Goal: Information Seeking & Learning: Learn about a topic

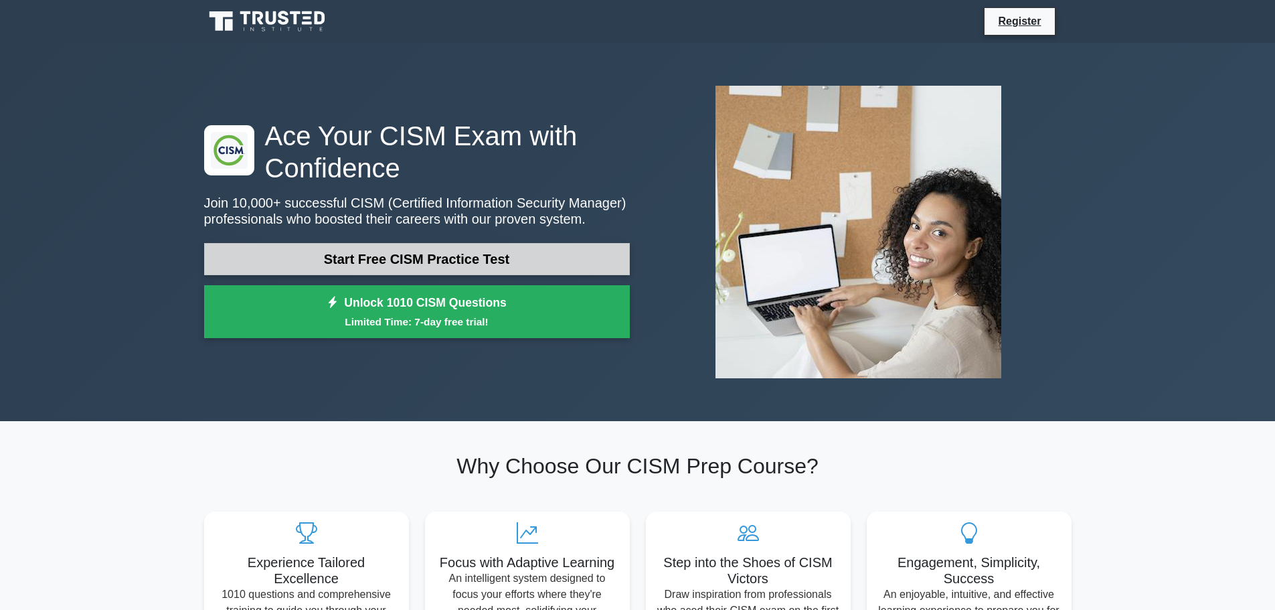
click at [339, 257] on link "Start Free CISM Practice Test" at bounding box center [417, 259] width 426 height 32
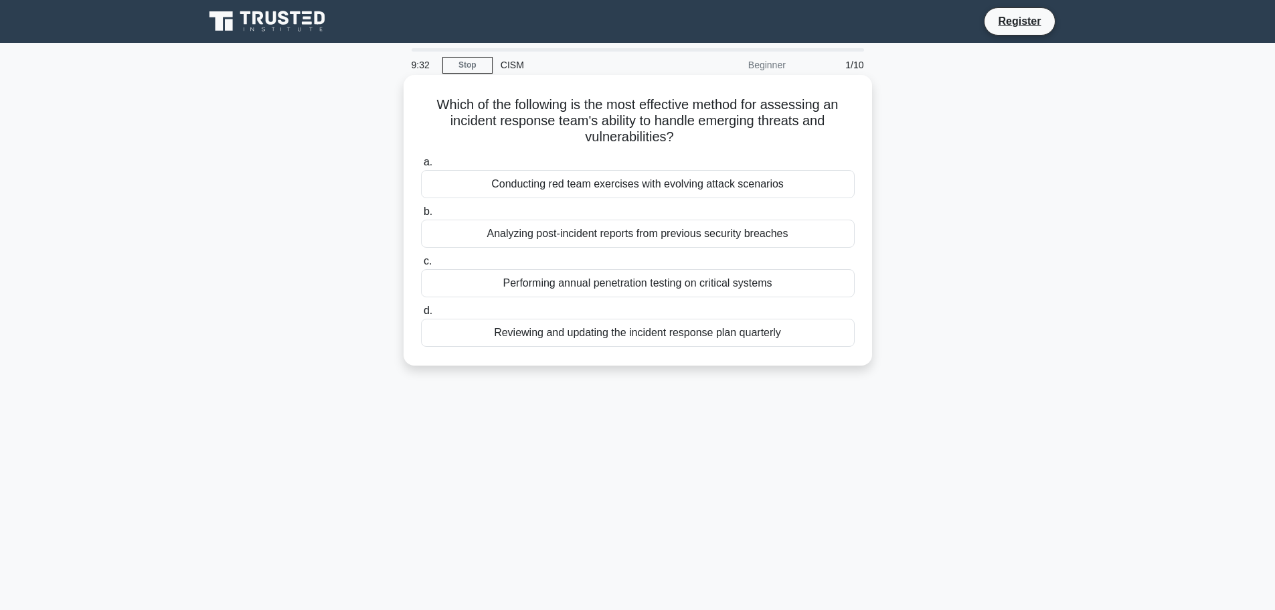
click at [619, 335] on div "Reviewing and updating the incident response plan quarterly" at bounding box center [638, 333] width 434 height 28
click at [421, 315] on input "d. Reviewing and updating the incident response plan quarterly" at bounding box center [421, 311] width 0 height 9
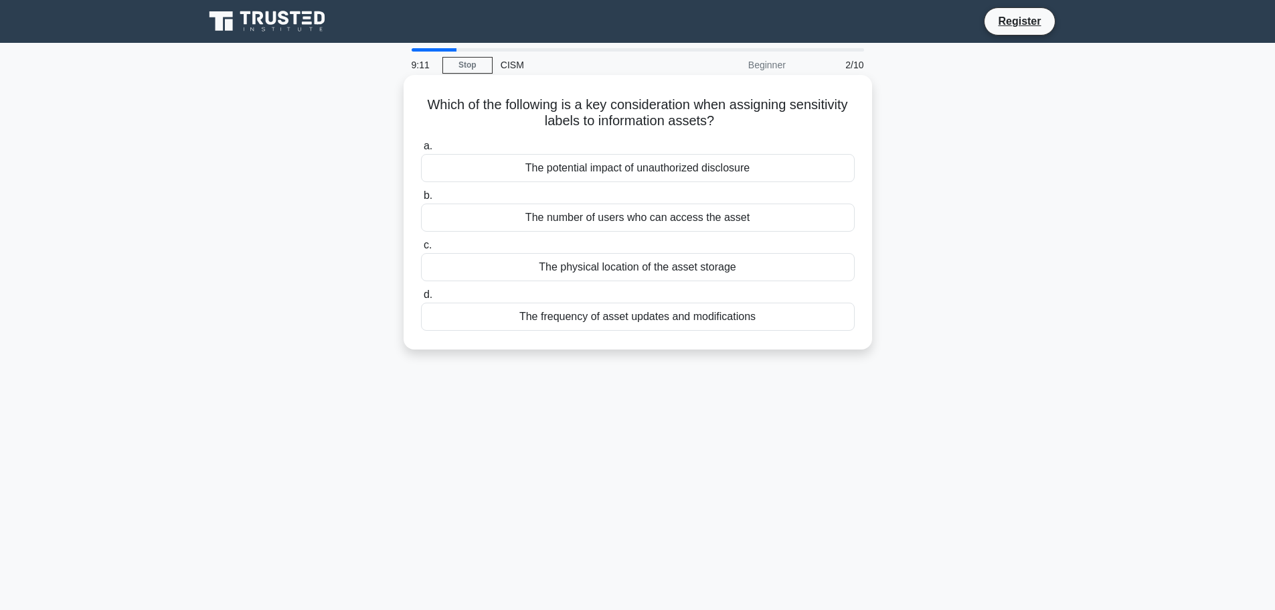
click at [641, 165] on div "The potential impact of unauthorized disclosure" at bounding box center [638, 168] width 434 height 28
click at [421, 151] on input "a. The potential impact of unauthorized disclosure" at bounding box center [421, 146] width 0 height 9
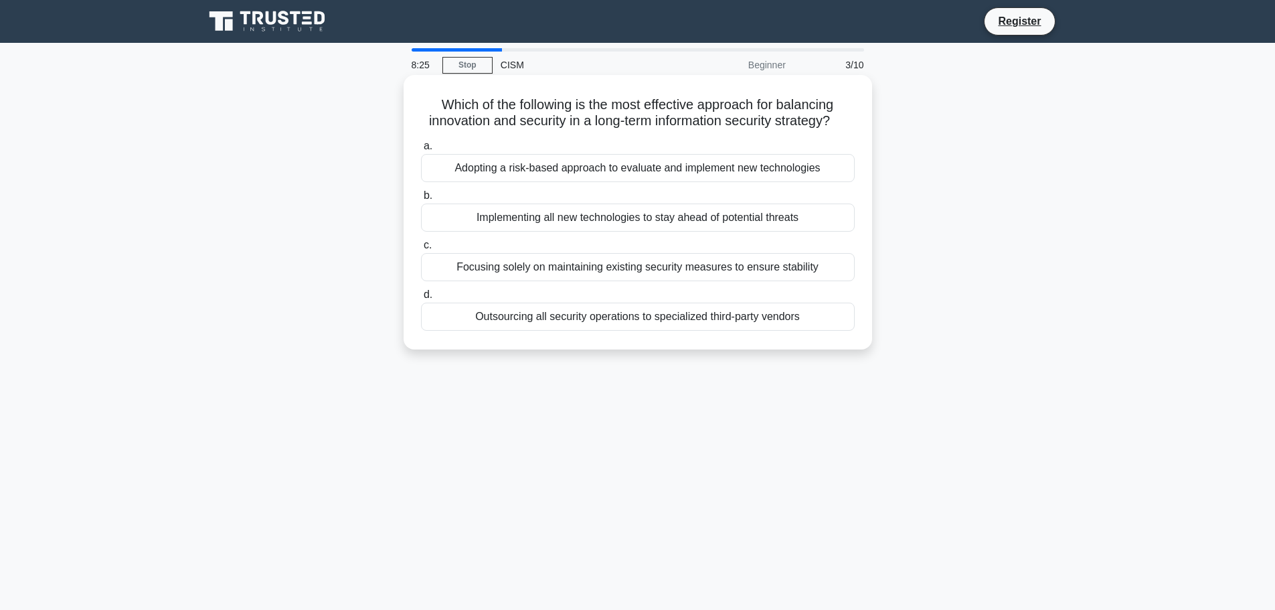
click at [587, 182] on div "Adopting a risk-based approach to evaluate and implement new technologies" at bounding box center [638, 168] width 434 height 28
click at [421, 151] on input "a. Adopting a risk-based approach to evaluate and implement new technologies" at bounding box center [421, 146] width 0 height 9
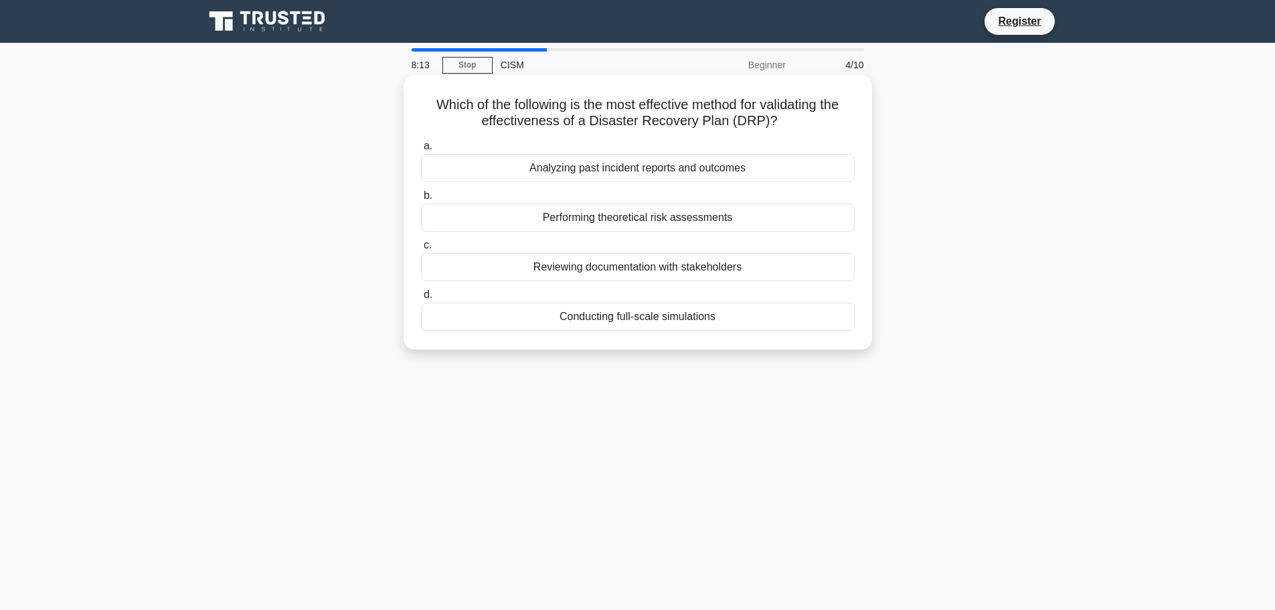
click at [626, 316] on div "Conducting full-scale simulations" at bounding box center [638, 316] width 434 height 28
click at [421, 299] on input "d. Conducting full-scale simulations" at bounding box center [421, 294] width 0 height 9
click at [632, 268] on div "Conducting monthly organization-wide security briefings" at bounding box center [638, 267] width 434 height 28
click at [421, 250] on input "c. Conducting monthly organization-wide security briefings" at bounding box center [421, 245] width 0 height 9
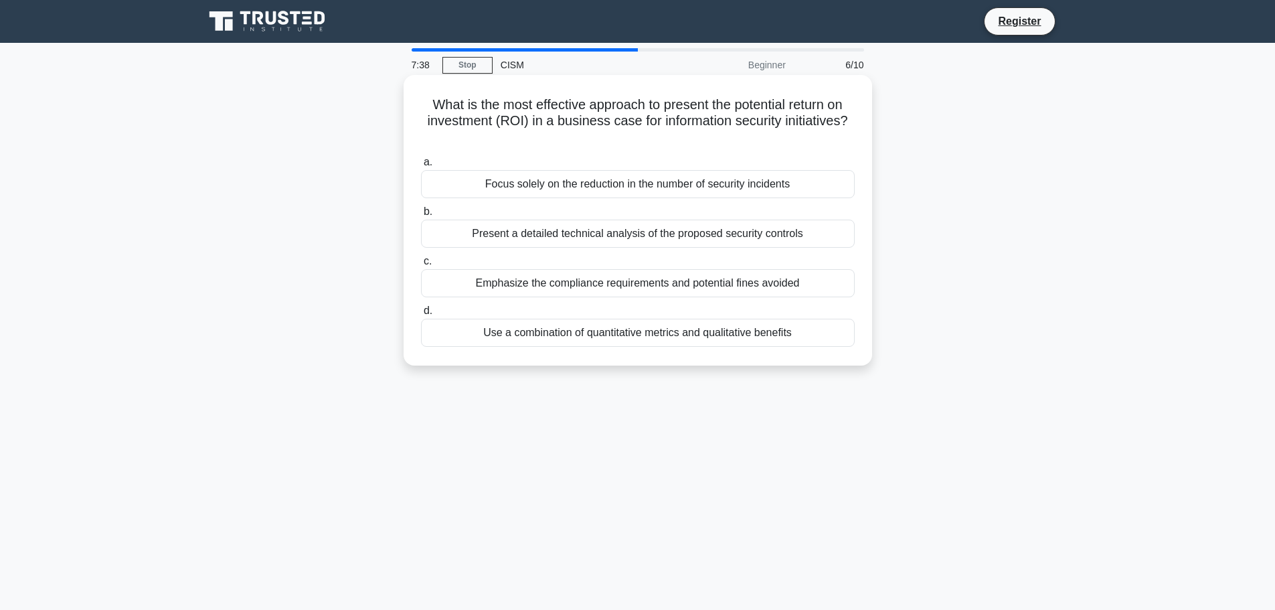
click at [624, 280] on div "Emphasize the compliance requirements and potential fines avoided" at bounding box center [638, 283] width 434 height 28
click at [421, 266] on input "c. Emphasize the compliance requirements and potential fines avoided" at bounding box center [421, 261] width 0 height 9
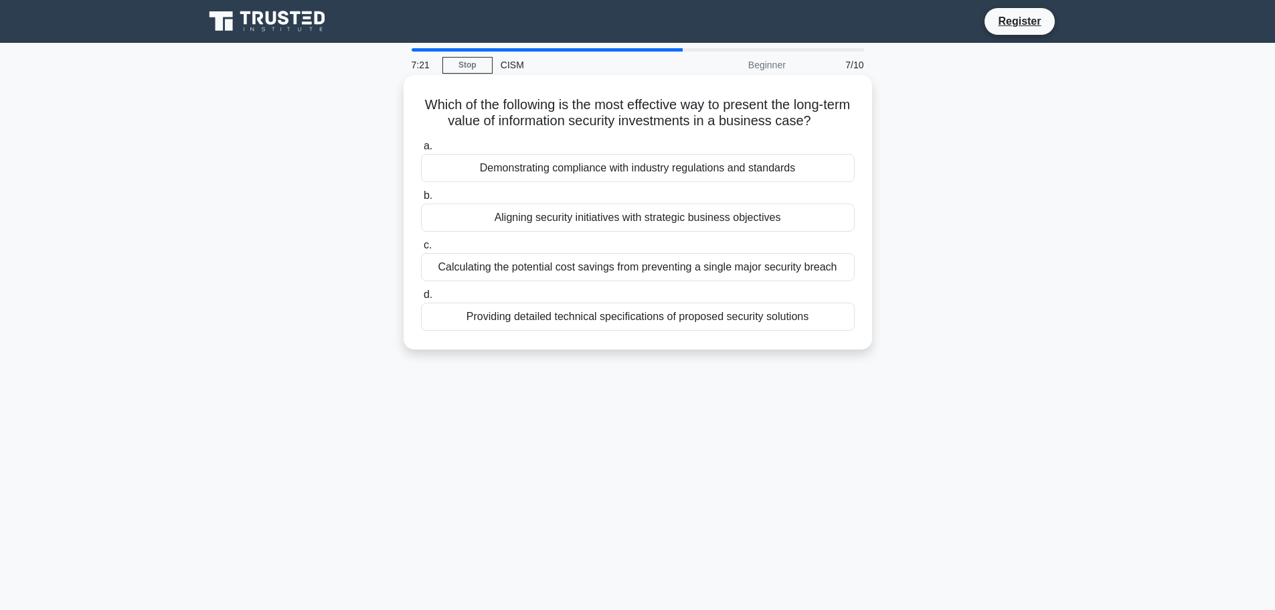
click at [628, 262] on div "Calculating the potential cost savings from preventing a single major security …" at bounding box center [638, 267] width 434 height 28
click at [421, 250] on input "c. Calculating the potential cost savings from preventing a single major securi…" at bounding box center [421, 245] width 0 height 9
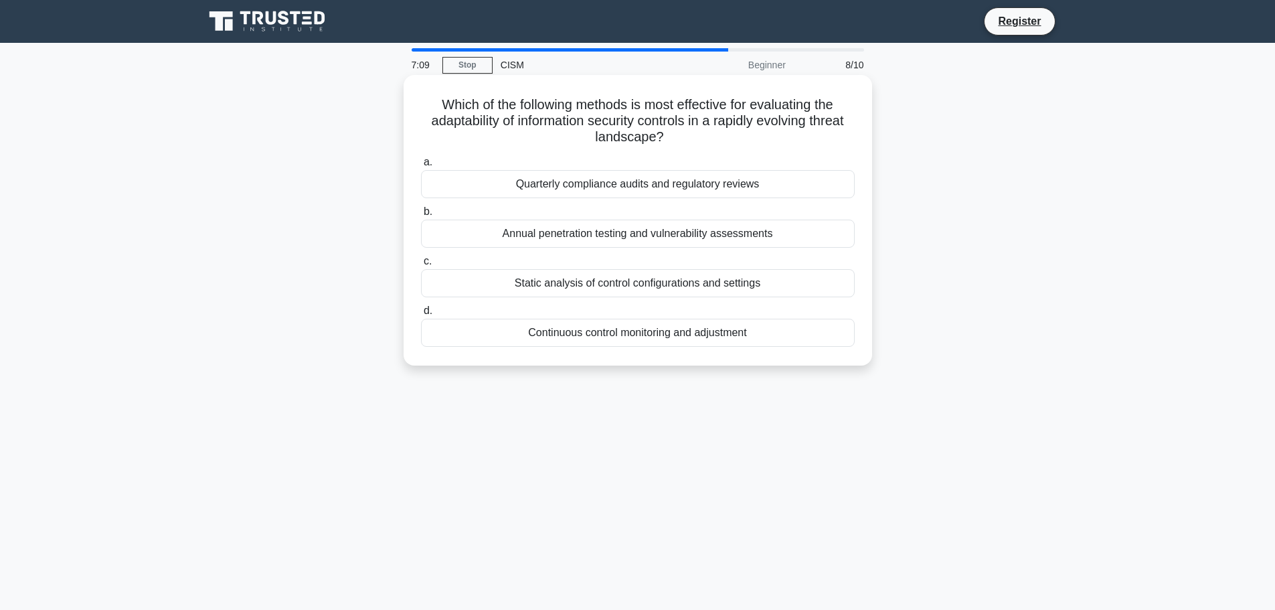
click at [602, 336] on div "Continuous control monitoring and adjustment" at bounding box center [638, 333] width 434 height 28
click at [421, 315] on input "d. Continuous control monitoring and adjustment" at bounding box center [421, 311] width 0 height 9
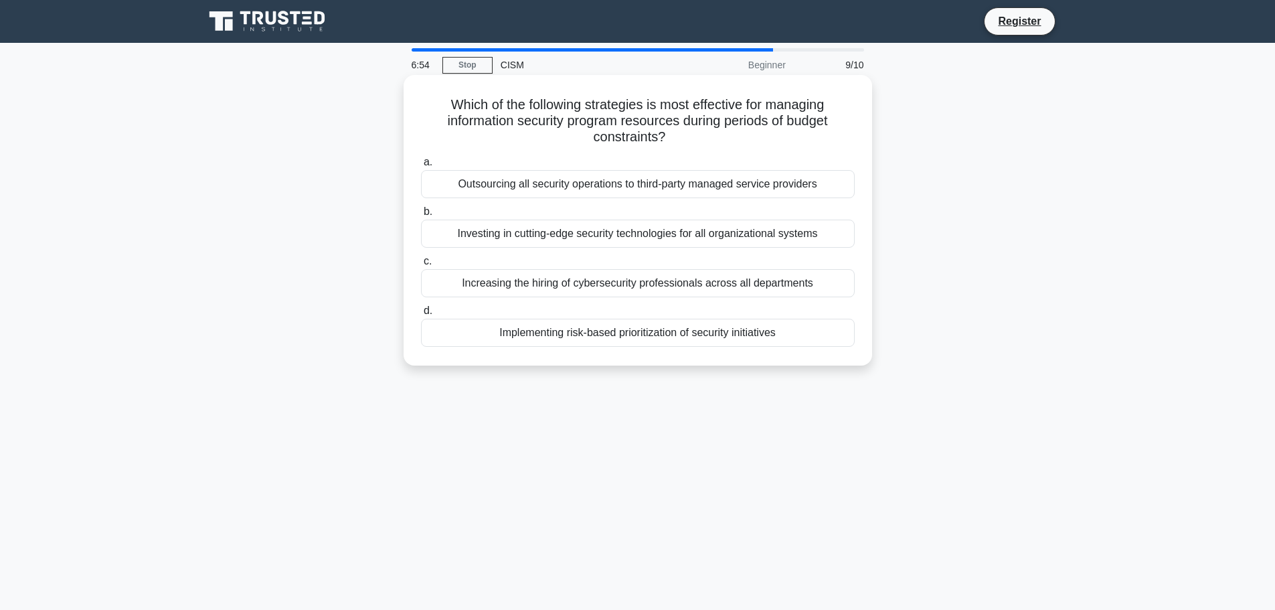
click at [664, 327] on div "Implementing risk-based prioritization of security initiatives" at bounding box center [638, 333] width 434 height 28
click at [421, 315] on input "d. Implementing risk-based prioritization of security initiatives" at bounding box center [421, 311] width 0 height 9
click at [651, 329] on div "Implement end-to-end encryption for all data transfers to and from edge devices" at bounding box center [638, 333] width 434 height 28
click at [421, 315] on input "d. Implement end-to-end encryption for all data transfers to and from edge devi…" at bounding box center [421, 311] width 0 height 9
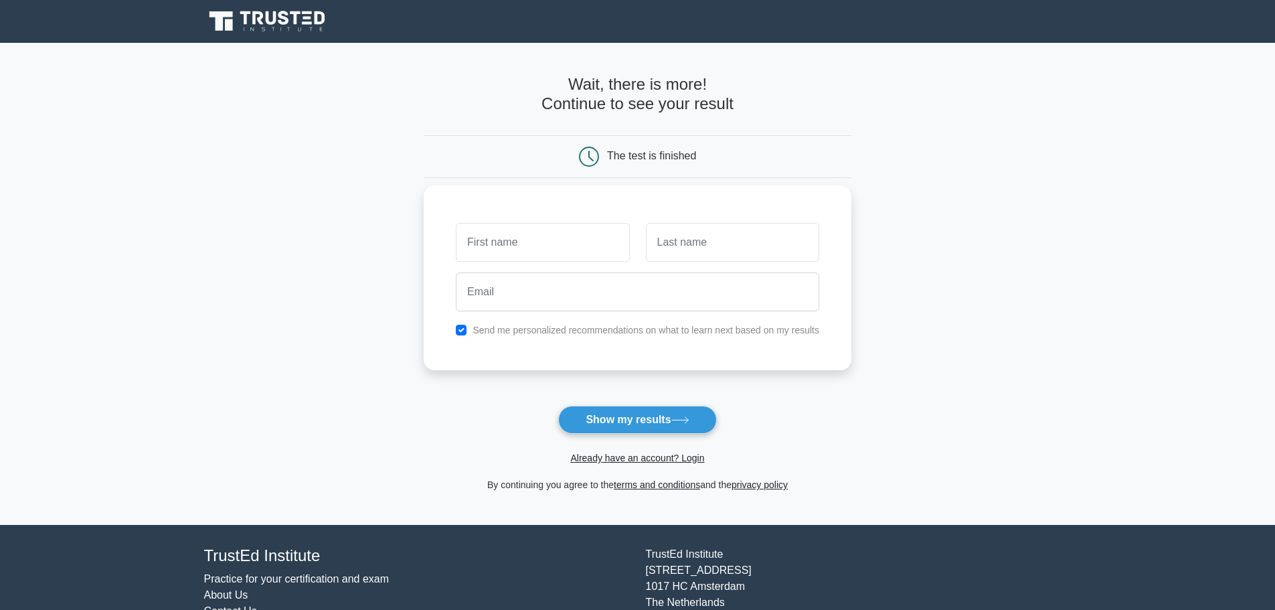
click at [525, 333] on label "Send me personalized recommendations on what to learn next based on my results" at bounding box center [645, 330] width 347 height 11
click at [533, 246] on input "text" at bounding box center [542, 242] width 173 height 39
type input "Surash"
click at [685, 256] on input "text" at bounding box center [732, 242] width 173 height 39
type input "Selvam"
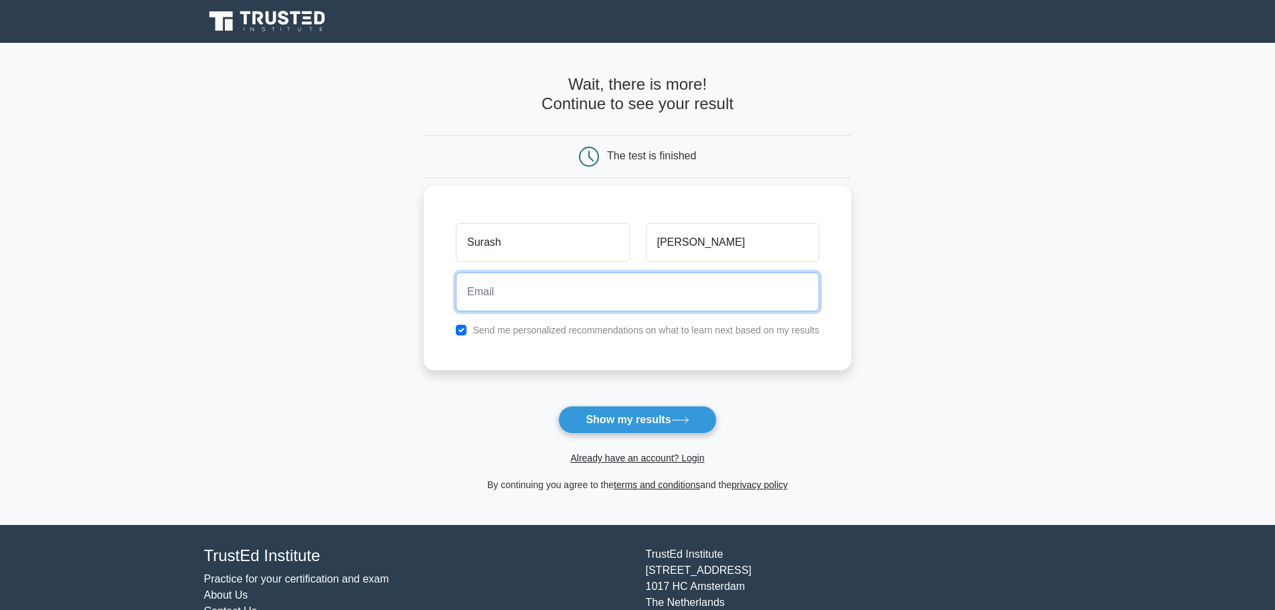
click at [652, 296] on input "email" at bounding box center [637, 291] width 363 height 39
type input "lore.miscrits@yahoo.com"
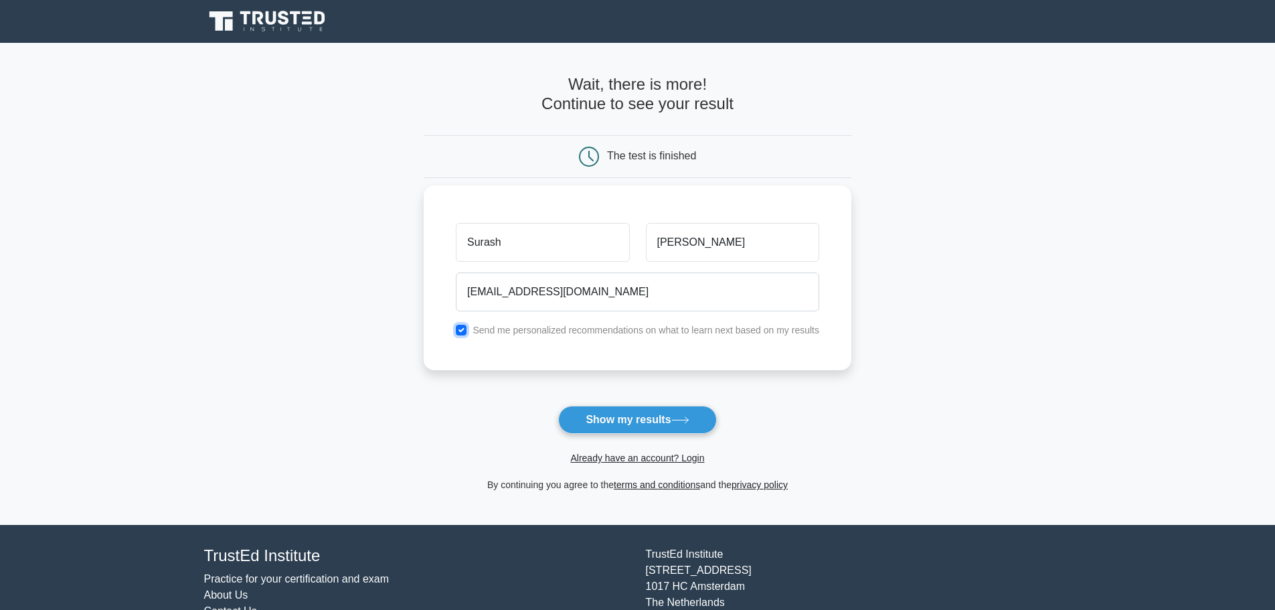
click at [462, 329] on input "checkbox" at bounding box center [461, 330] width 11 height 11
checkbox input "false"
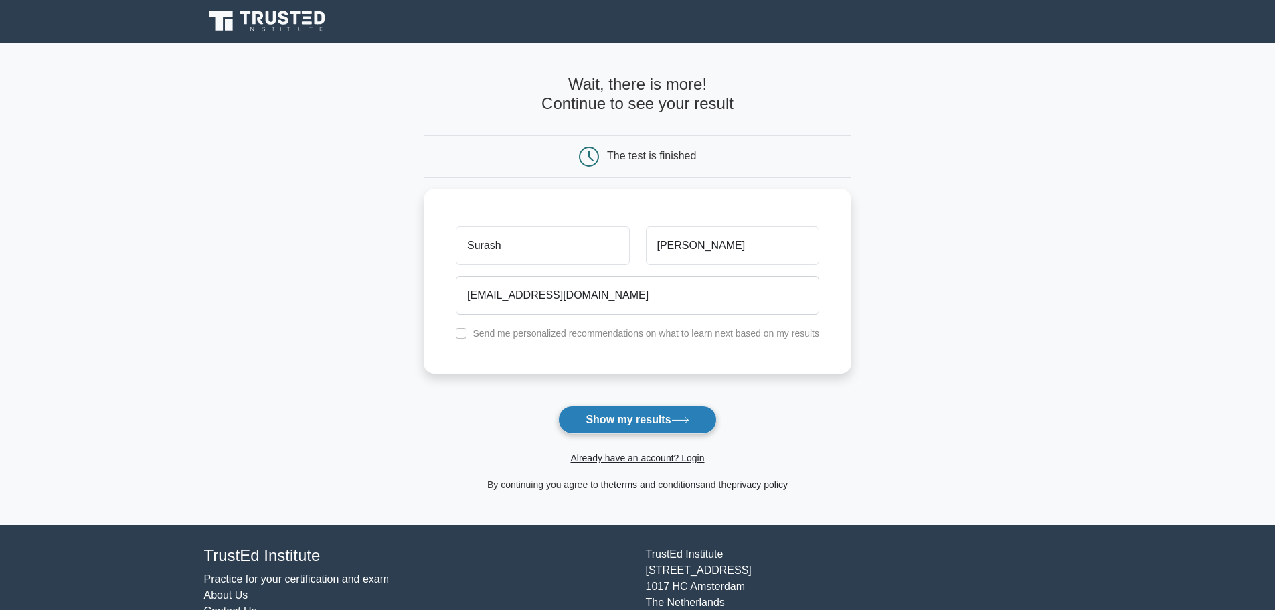
click at [593, 416] on button "Show my results" at bounding box center [637, 420] width 158 height 28
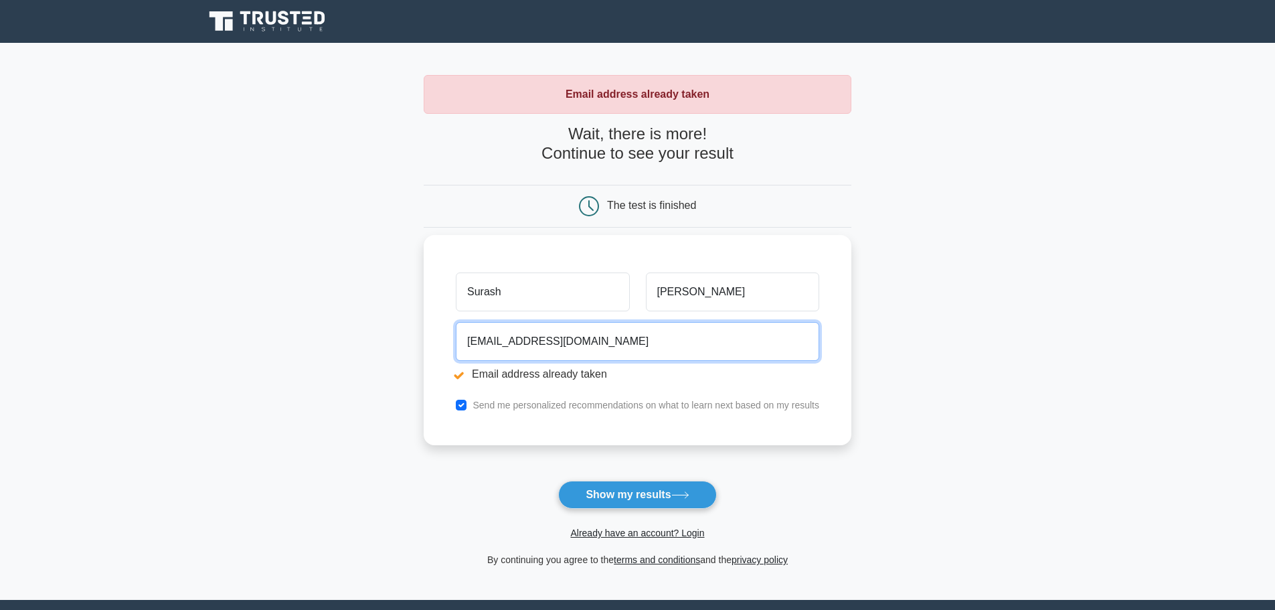
drag, startPoint x: 594, startPoint y: 343, endPoint x: 429, endPoint y: 349, distance: 165.4
click at [429, 349] on div "Surash Selvam lore.miscrits@yahoo.com Email address already taken Send me perso…" at bounding box center [638, 340] width 428 height 210
drag, startPoint x: 495, startPoint y: 346, endPoint x: 481, endPoint y: 346, distance: 13.4
click at [481, 346] on input "lore.miscrits@yahoo.com" at bounding box center [637, 341] width 363 height 39
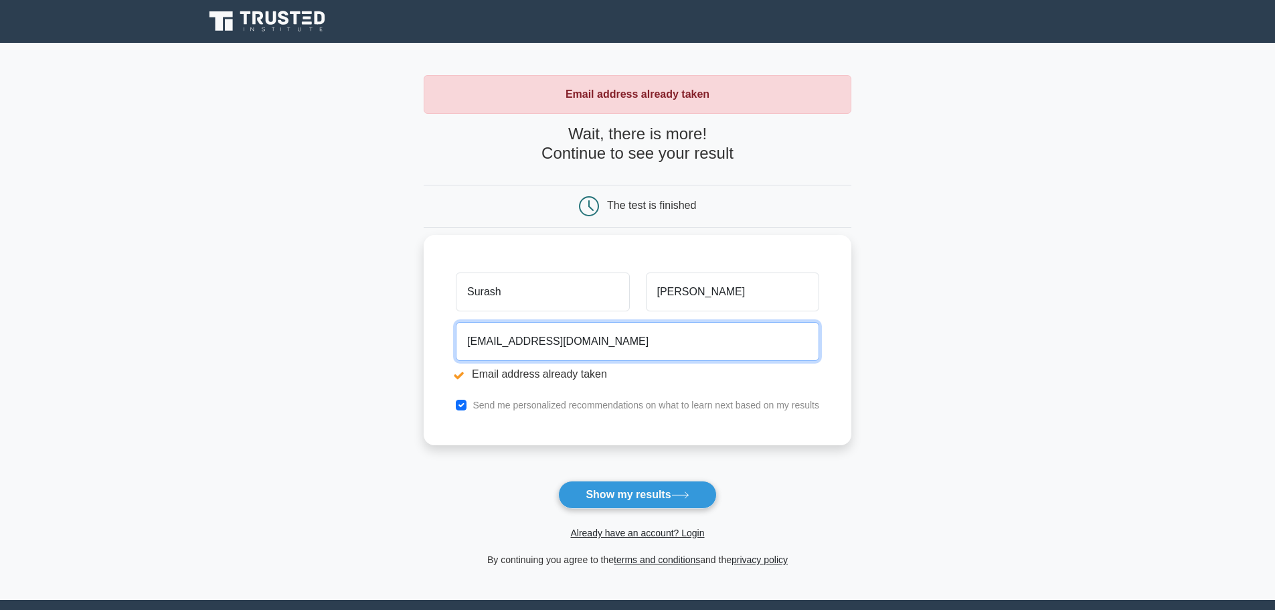
click at [481, 346] on input "lore.miscrits@yahoo.com" at bounding box center [637, 341] width 363 height 39
click at [481, 343] on input "email" at bounding box center [637, 341] width 363 height 39
type input "surashtselvam@gmail.com"
click at [460, 404] on input "checkbox" at bounding box center [461, 405] width 11 height 11
checkbox input "false"
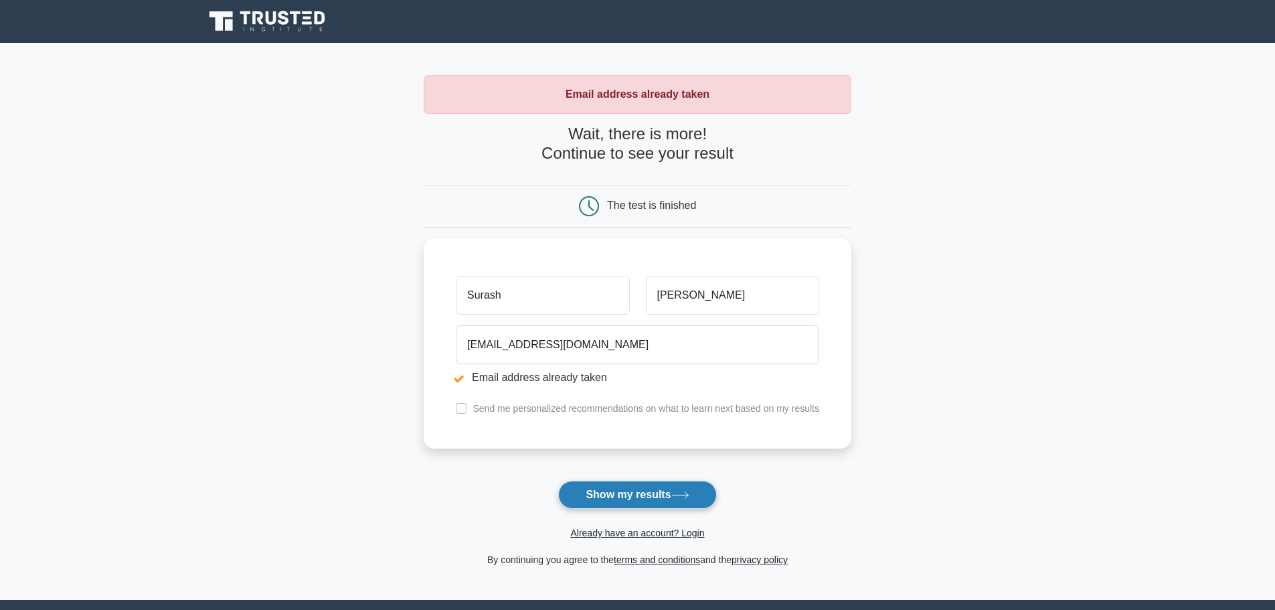
click at [619, 495] on button "Show my results" at bounding box center [637, 495] width 158 height 28
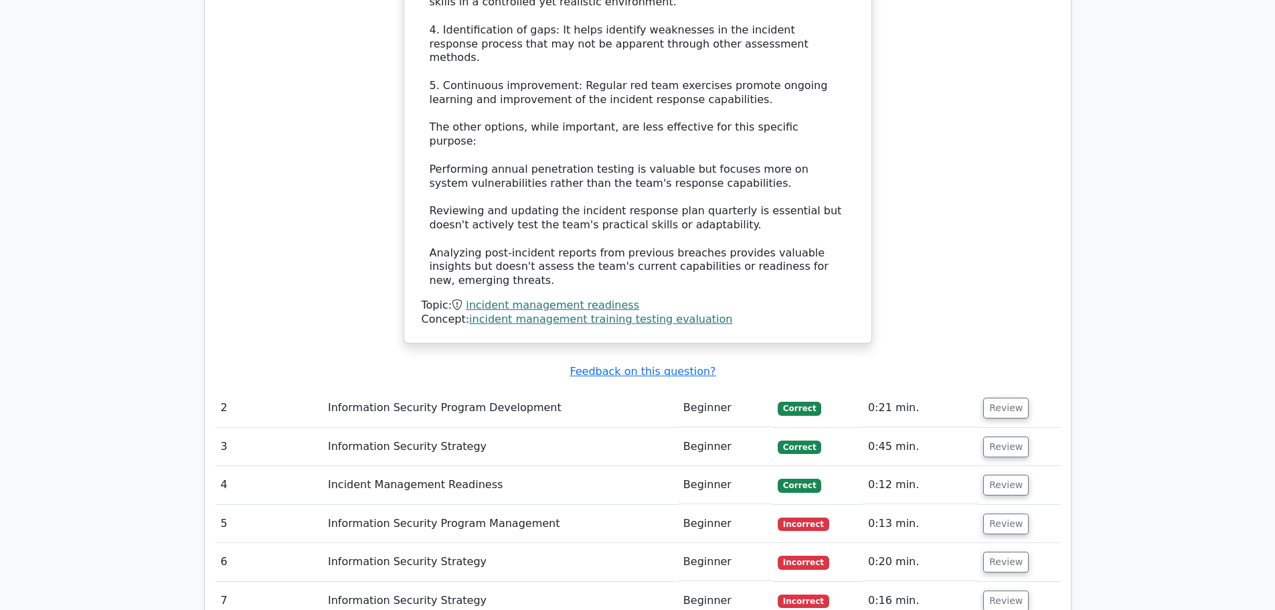
scroll to position [1606, 0]
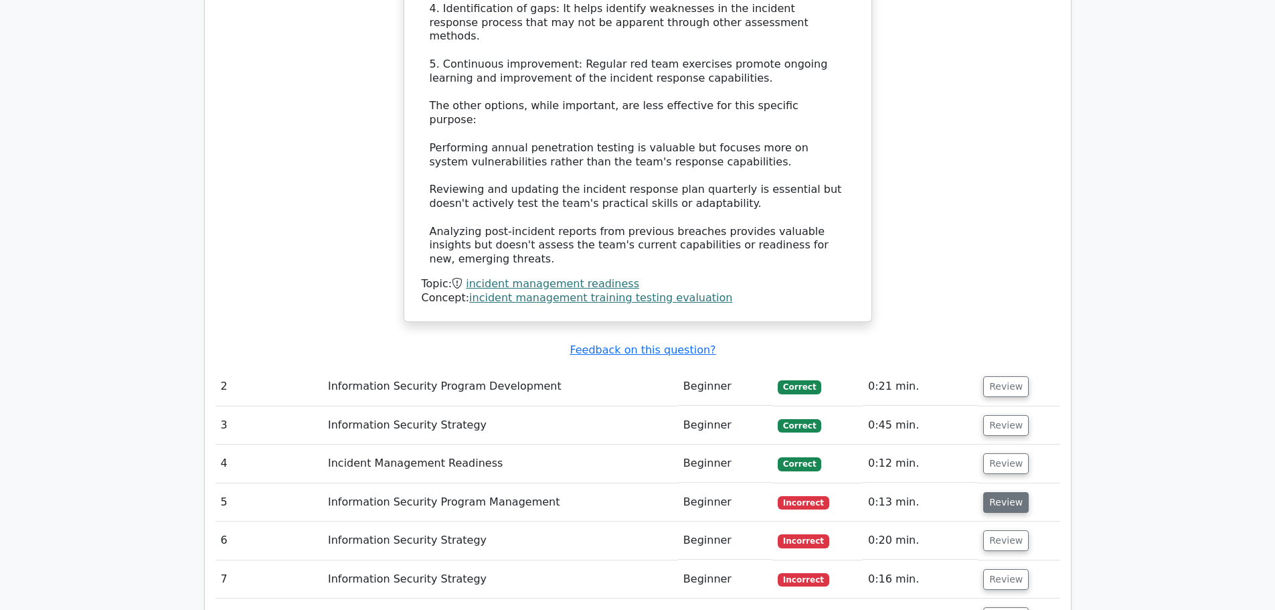
click at [994, 492] on button "Review" at bounding box center [1006, 502] width 46 height 21
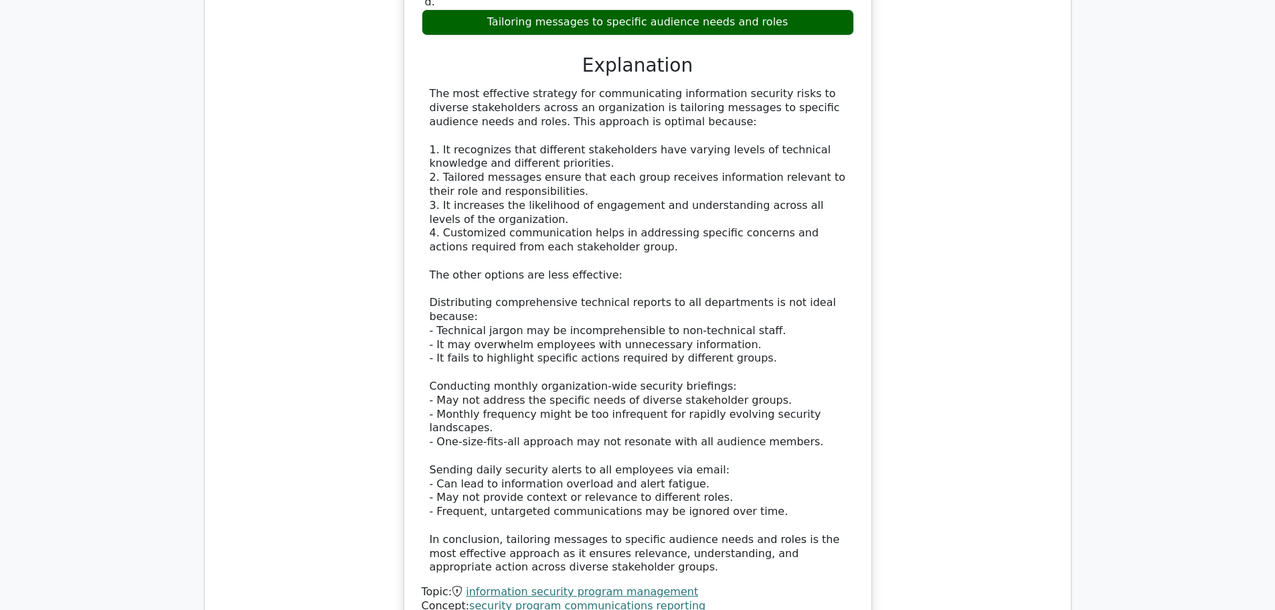
scroll to position [2677, 0]
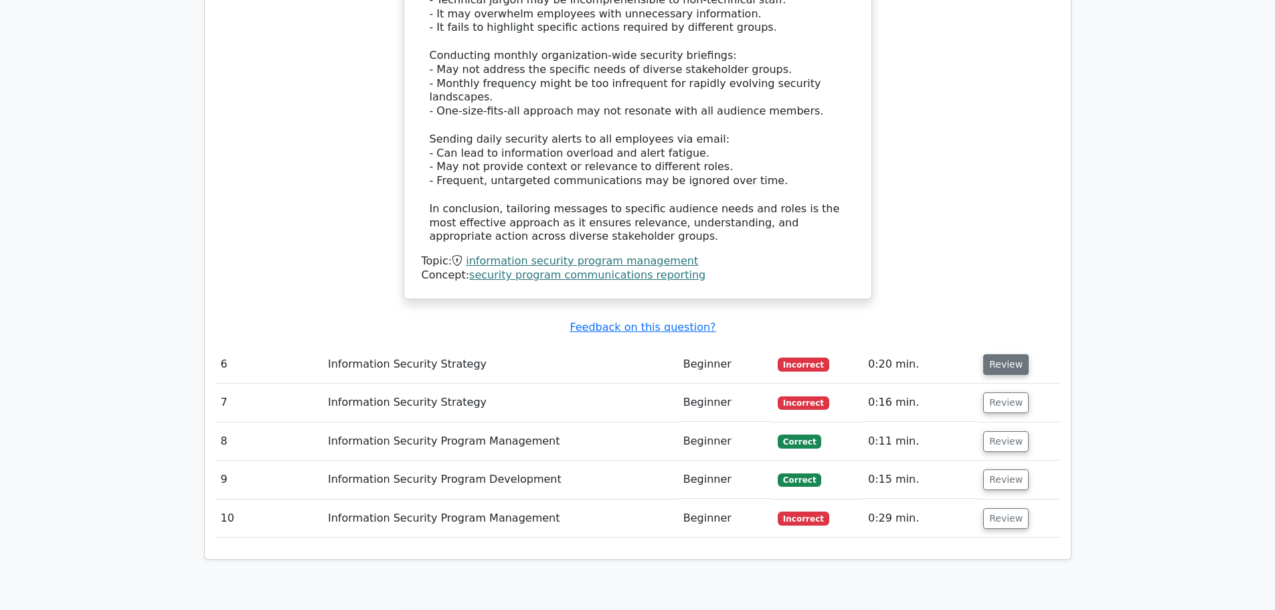
click at [994, 354] on button "Review" at bounding box center [1006, 364] width 46 height 21
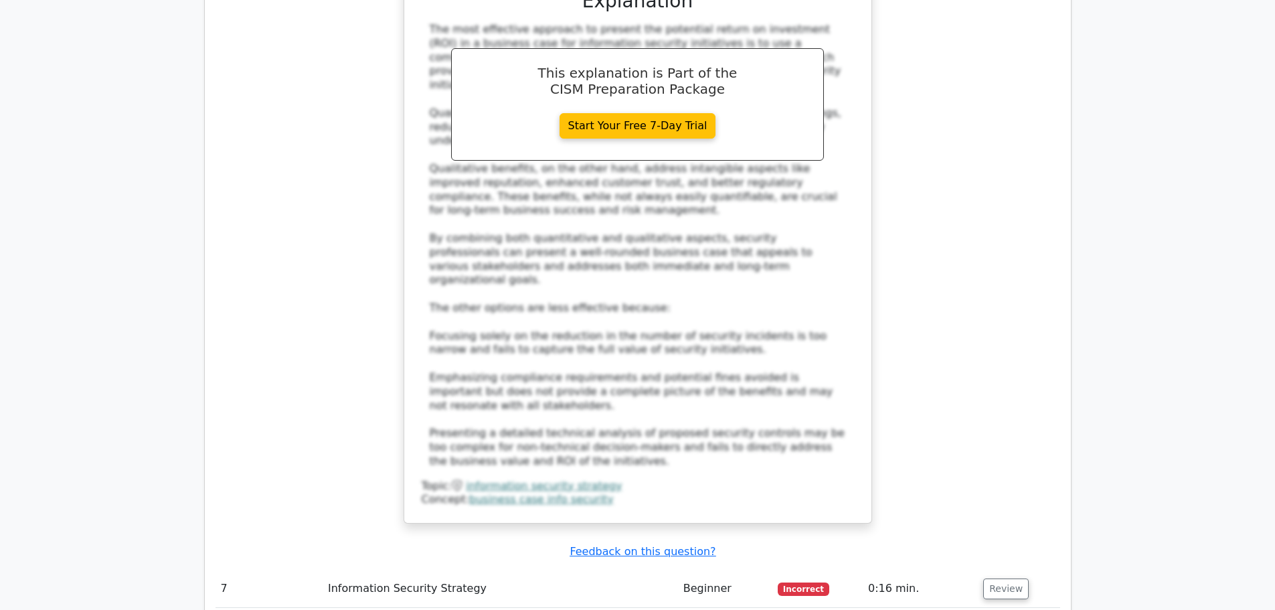
scroll to position [3346, 0]
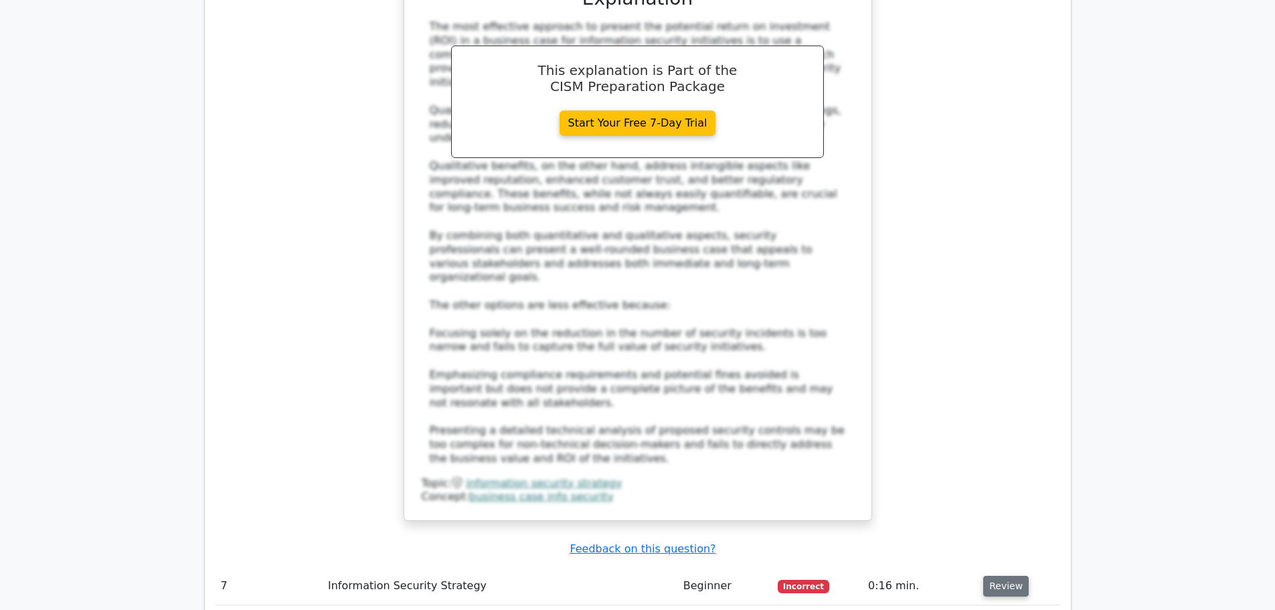
click at [1007, 576] on button "Review" at bounding box center [1006, 586] width 46 height 21
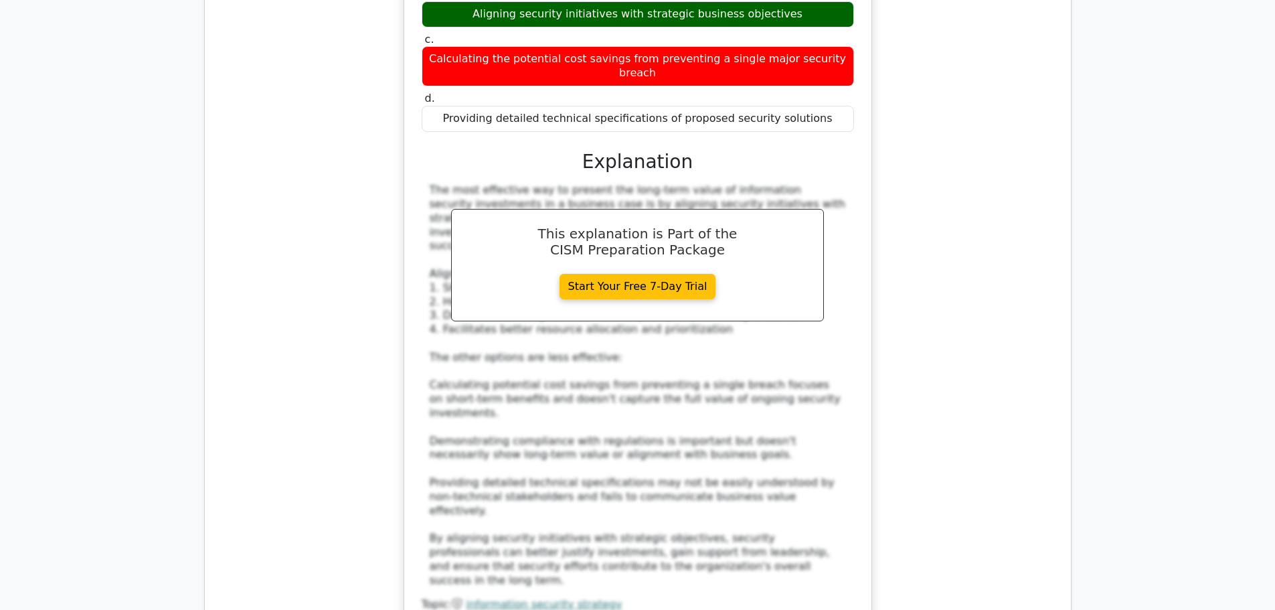
scroll to position [4149, 0]
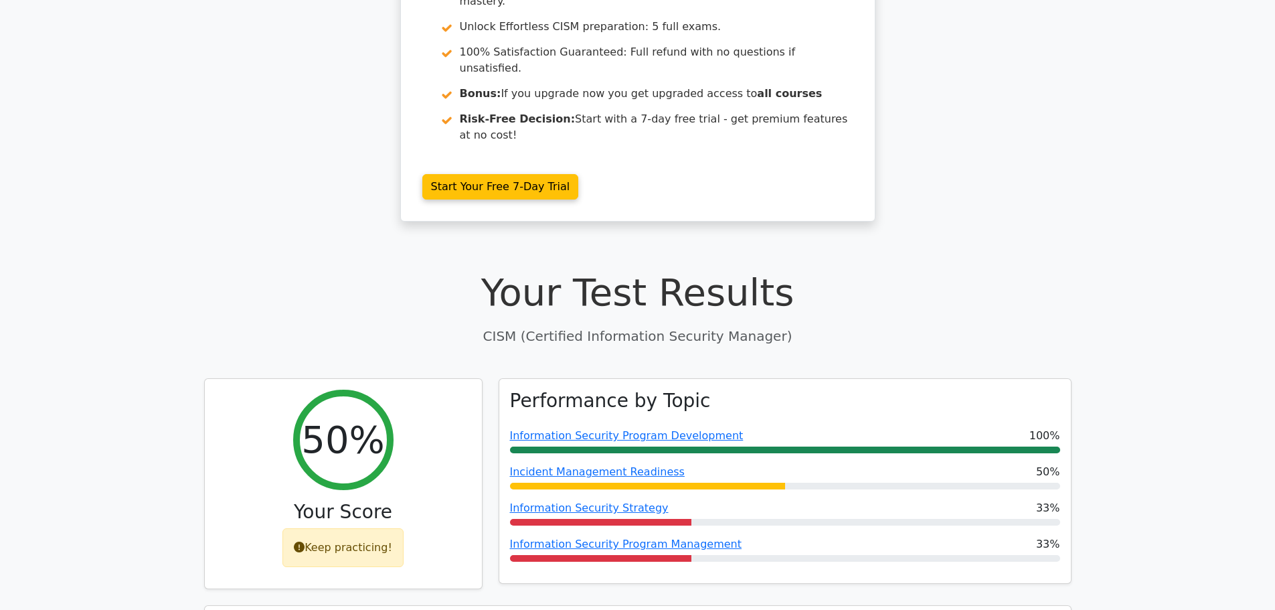
scroll to position [0, 0]
